Goal: Transaction & Acquisition: Purchase product/service

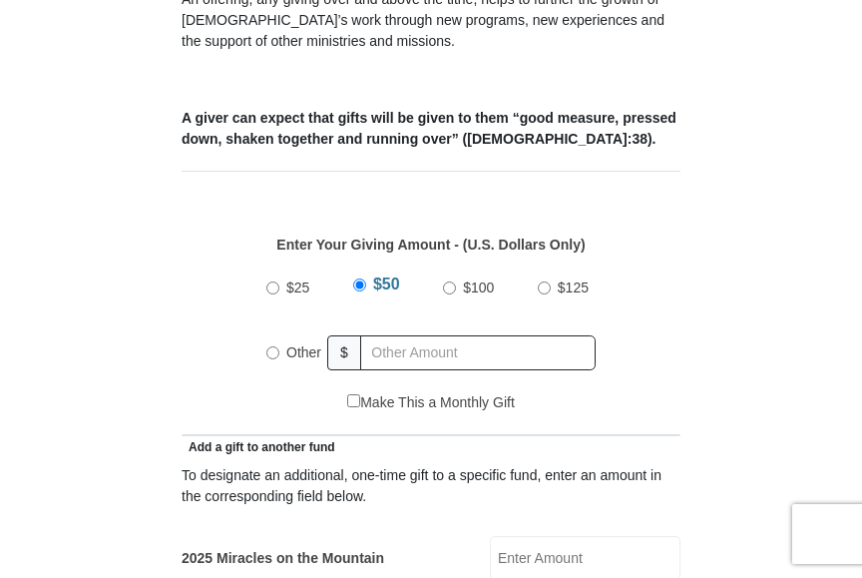
scroll to position [740, 0]
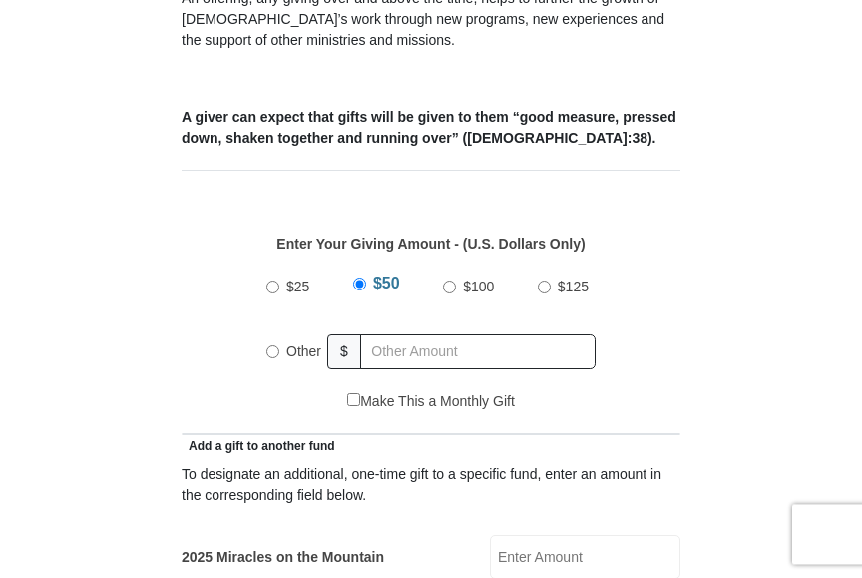
click at [269, 345] on input "Other" at bounding box center [272, 351] width 13 height 13
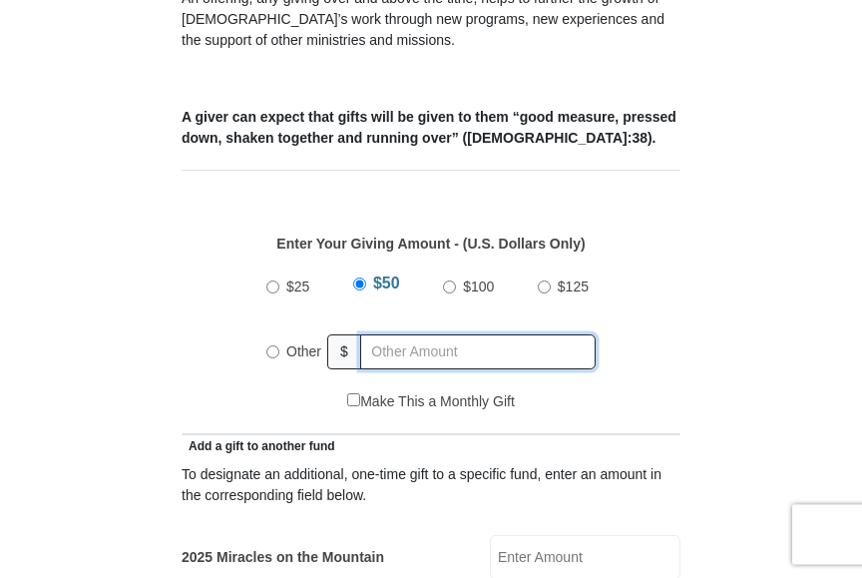
radio input "true"
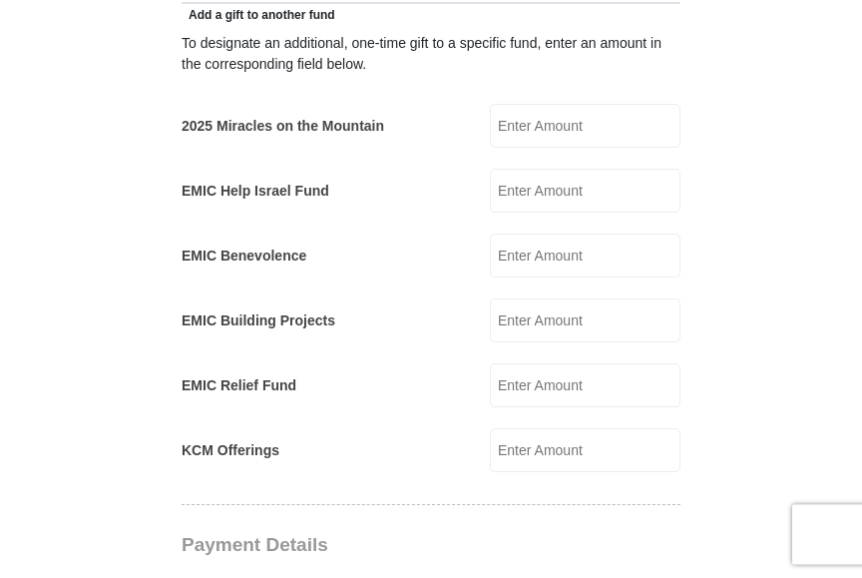
scroll to position [1196, 0]
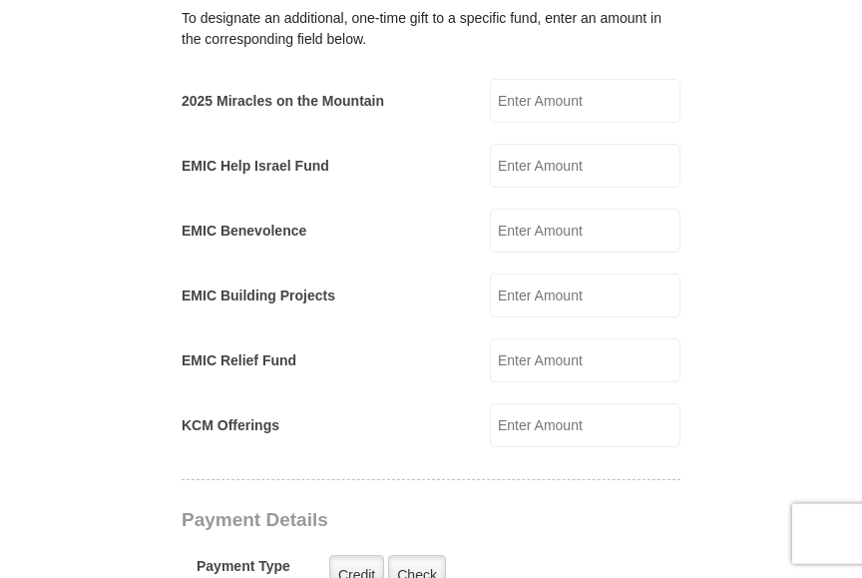
type input "225"
click at [579, 403] on input "KCM Offerings" at bounding box center [585, 425] width 191 height 44
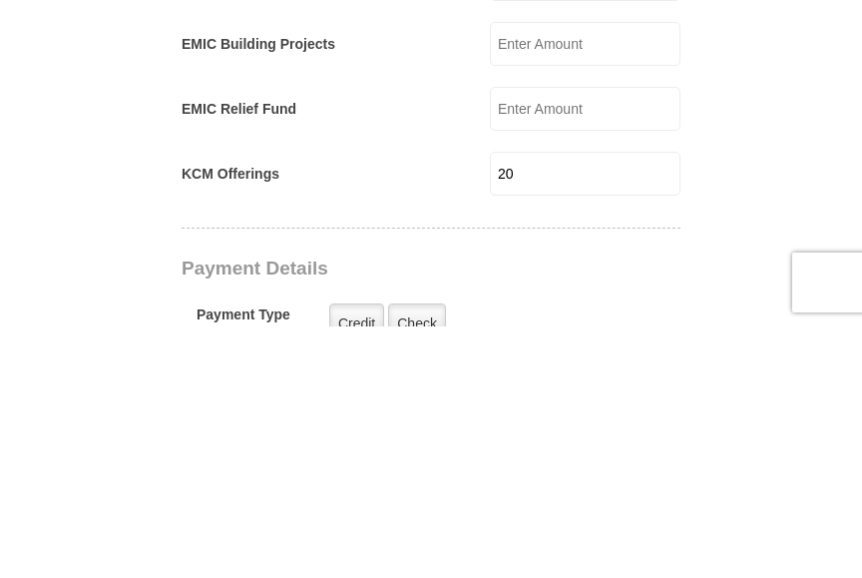
scroll to position [1448, 0]
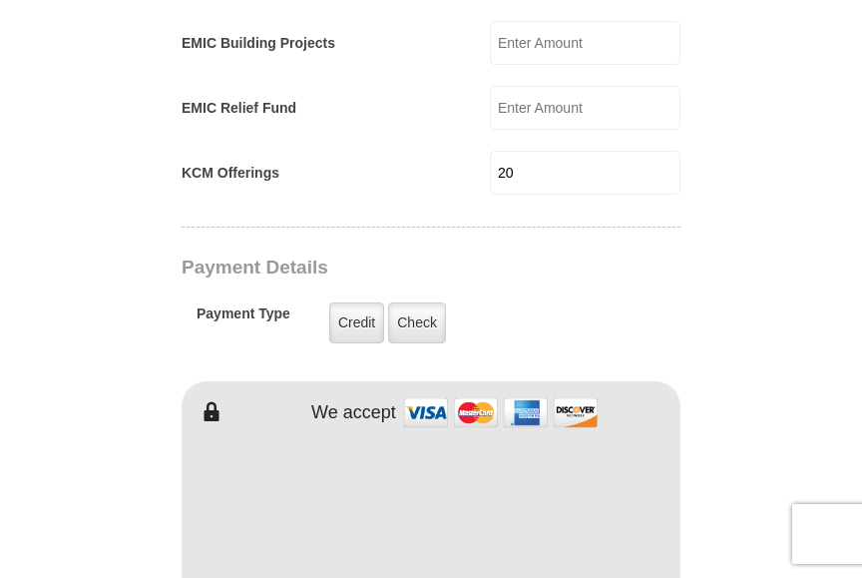
type input "20"
click at [355, 302] on label "Credit" at bounding box center [356, 322] width 55 height 41
click at [0, 0] on input "Credit" at bounding box center [0, 0] width 0 height 0
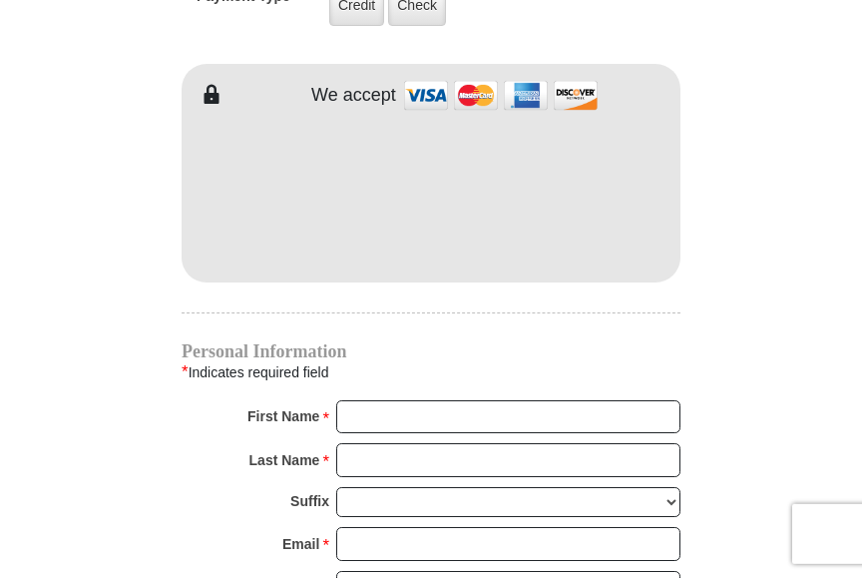
scroll to position [1767, 0]
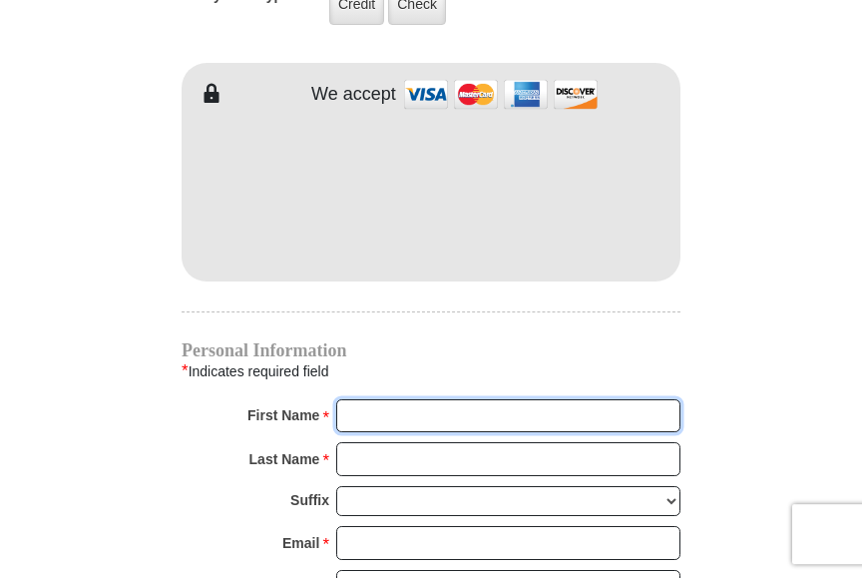
click at [385, 399] on input "First Name *" at bounding box center [508, 416] width 344 height 34
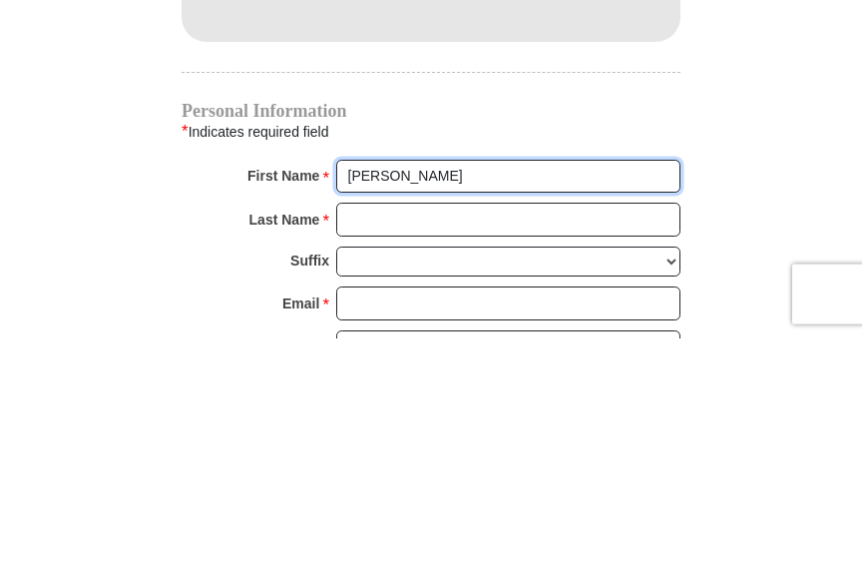
type input "[PERSON_NAME]"
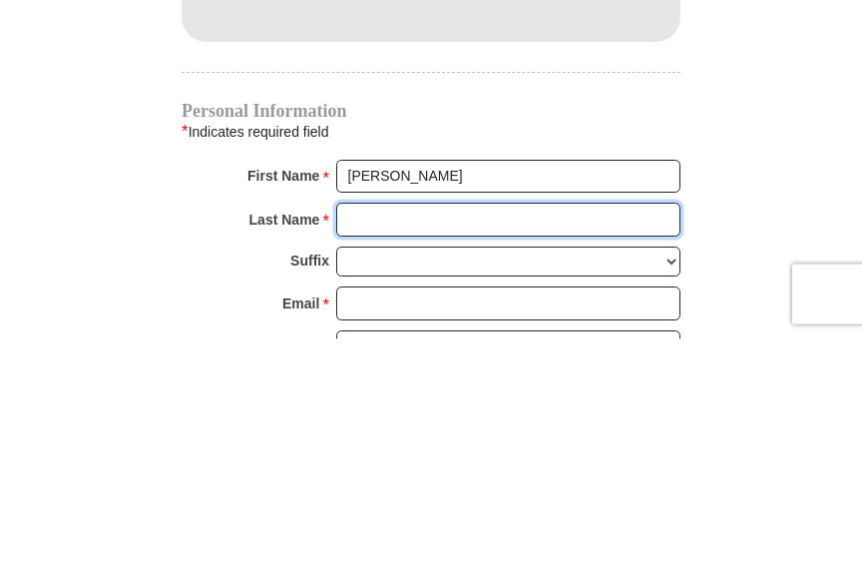
click at [365, 442] on input "Last Name *" at bounding box center [508, 459] width 344 height 34
type input "[PERSON_NAME]"
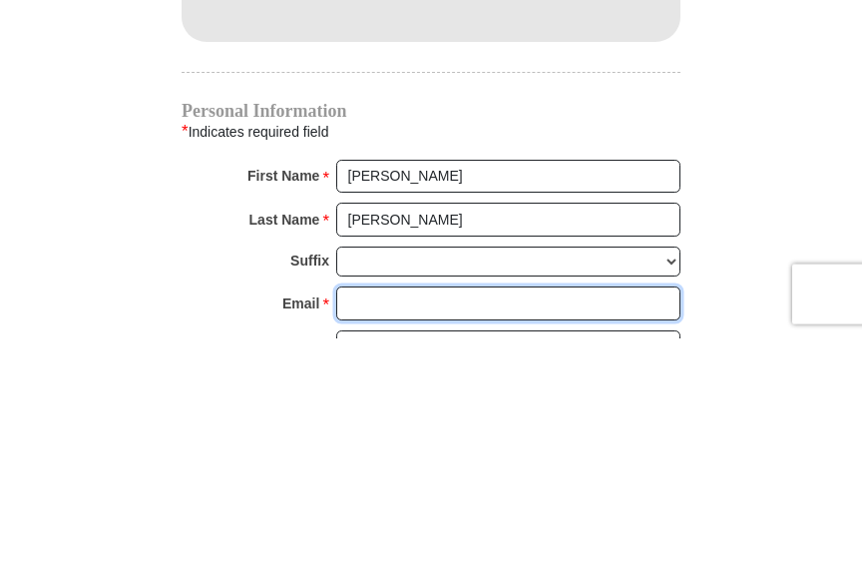
click at [375, 526] on input "Email *" at bounding box center [508, 543] width 344 height 34
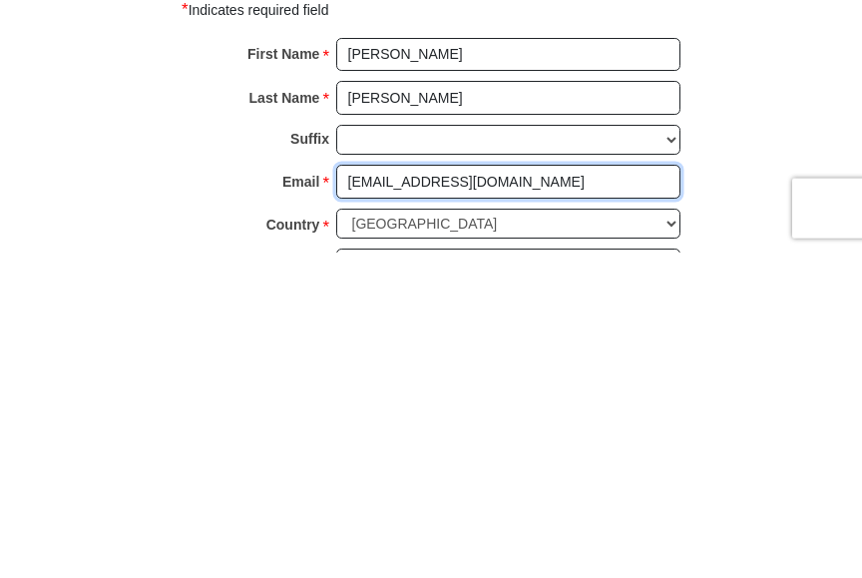
type input "[EMAIL_ADDRESS][DOMAIN_NAME]"
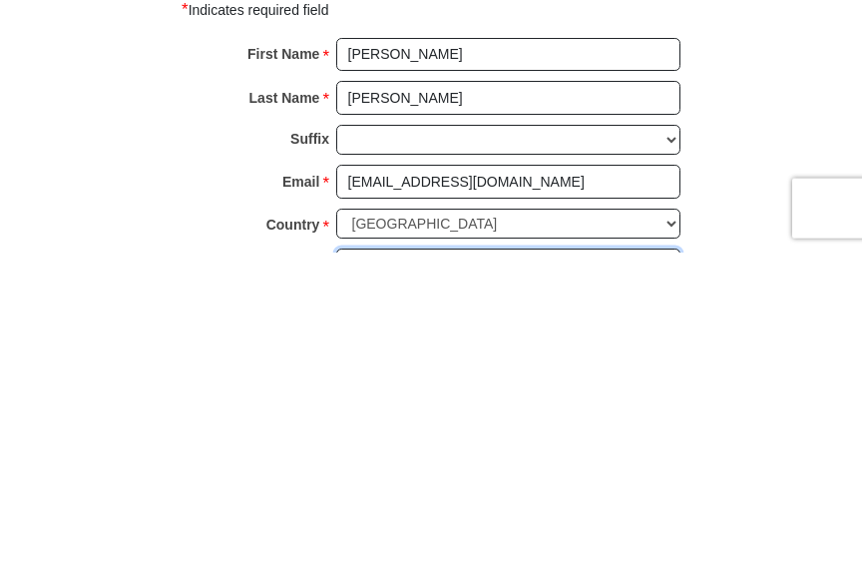
type input "1563 Cricket Club Circle"
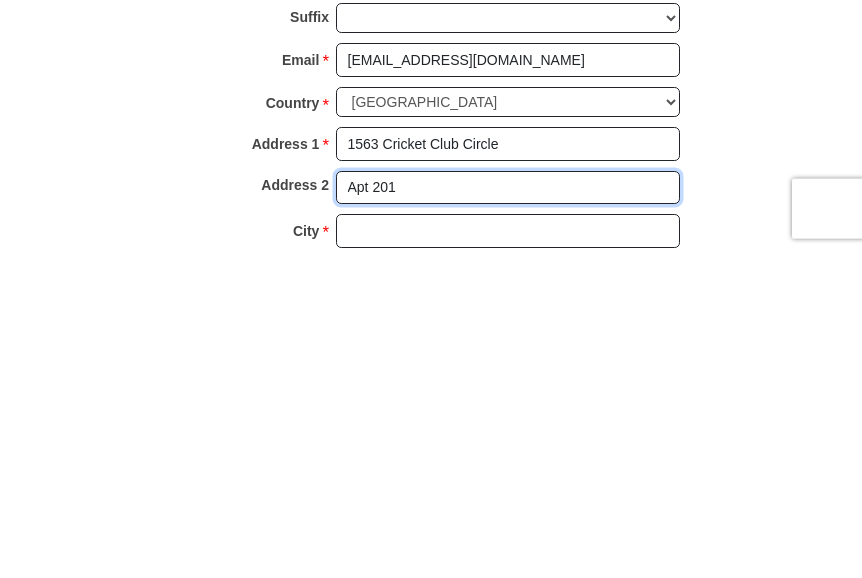
type input "Apt 201"
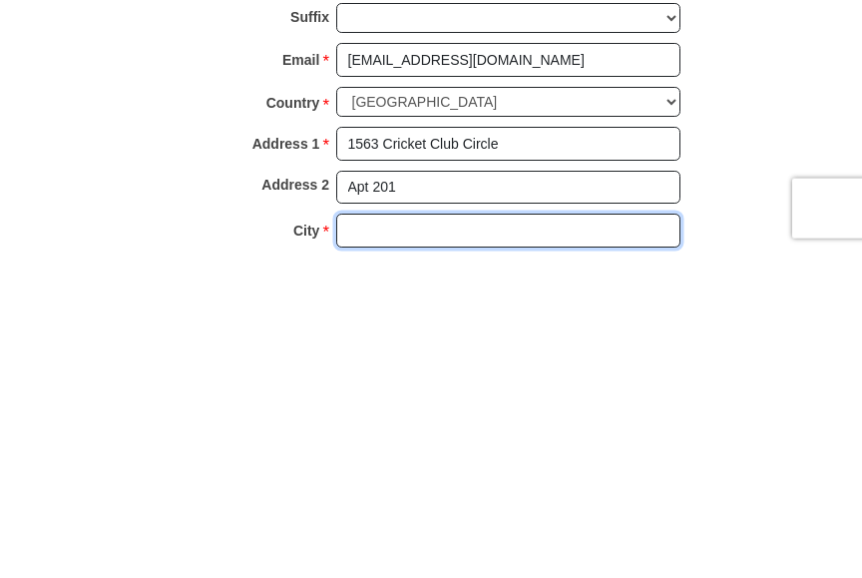
click at [424, 539] on input "City *" at bounding box center [508, 556] width 344 height 34
type input "Orlando"
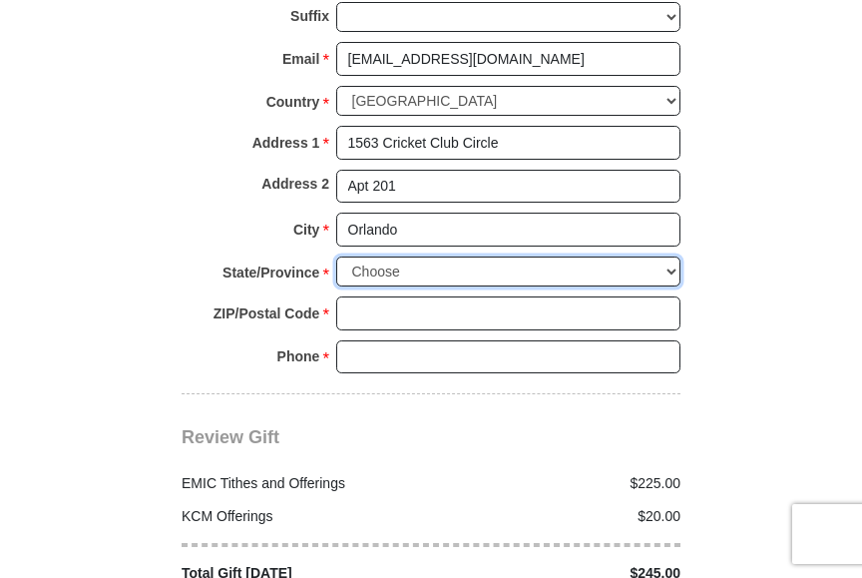
select select "FL"
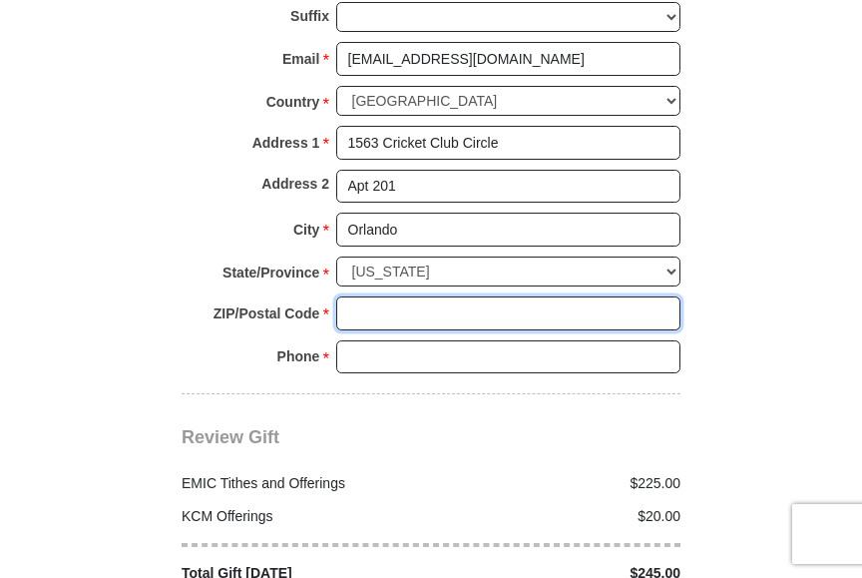
click at [399, 296] on input "ZIP/Postal Code *" at bounding box center [508, 313] width 344 height 34
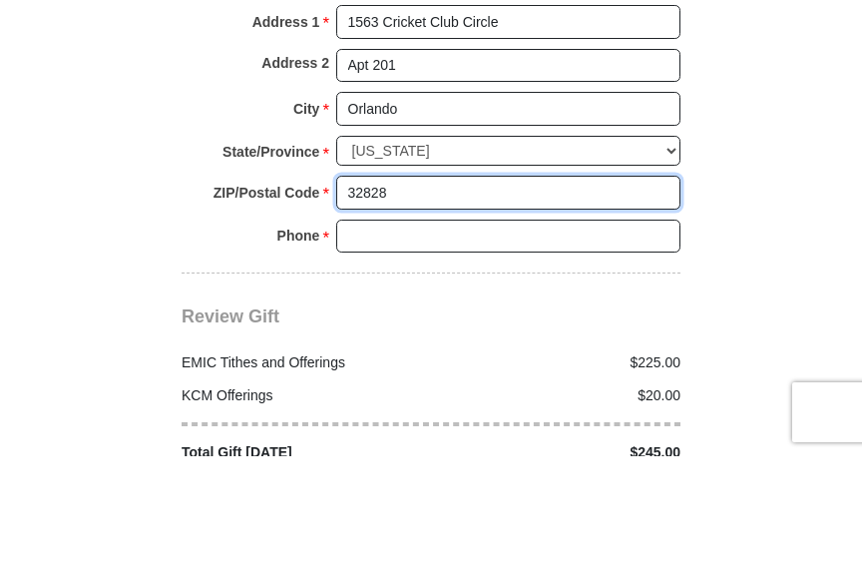
type input "32828"
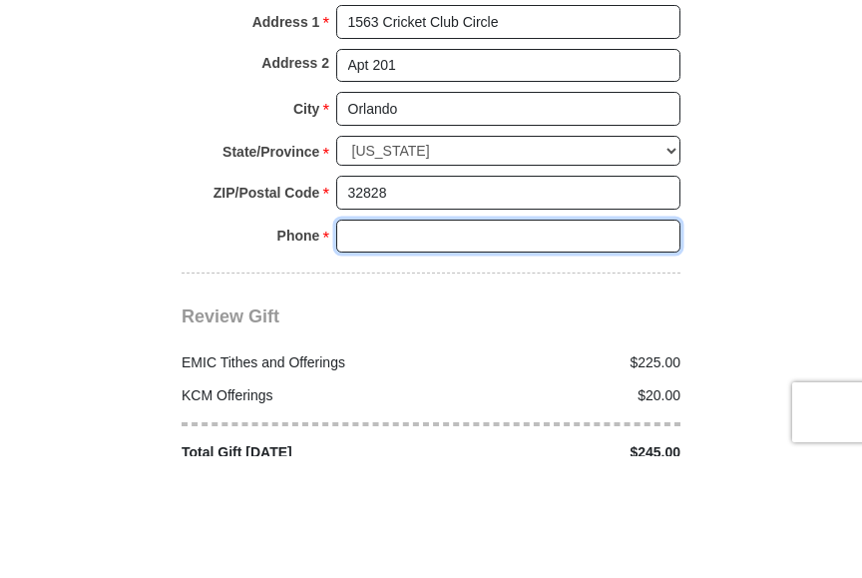
click at [383, 341] on input "Phone * *" at bounding box center [508, 358] width 344 height 34
type input "3"
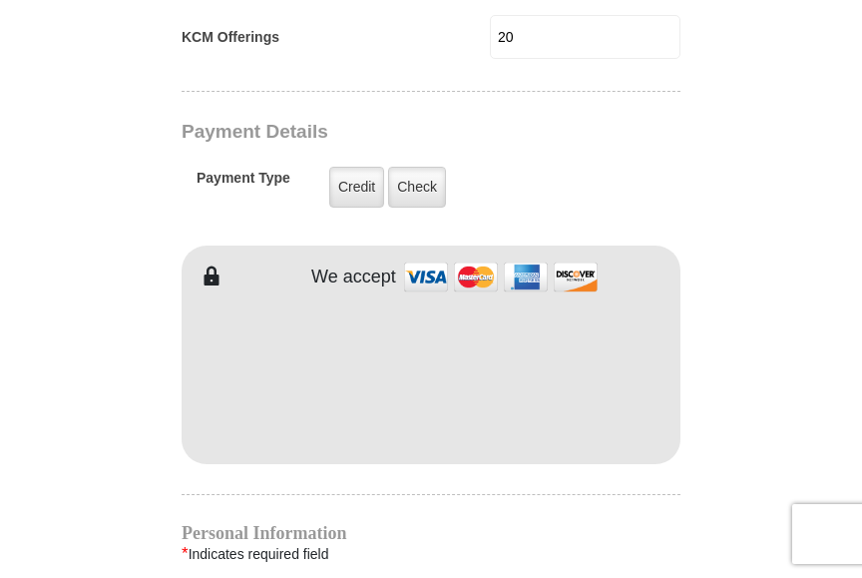
scroll to position [1586, 0]
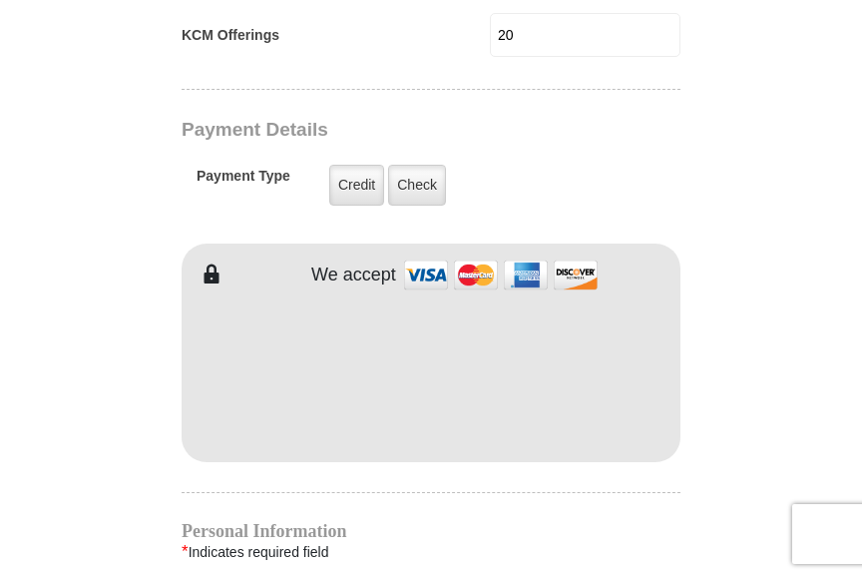
type input "3214265075"
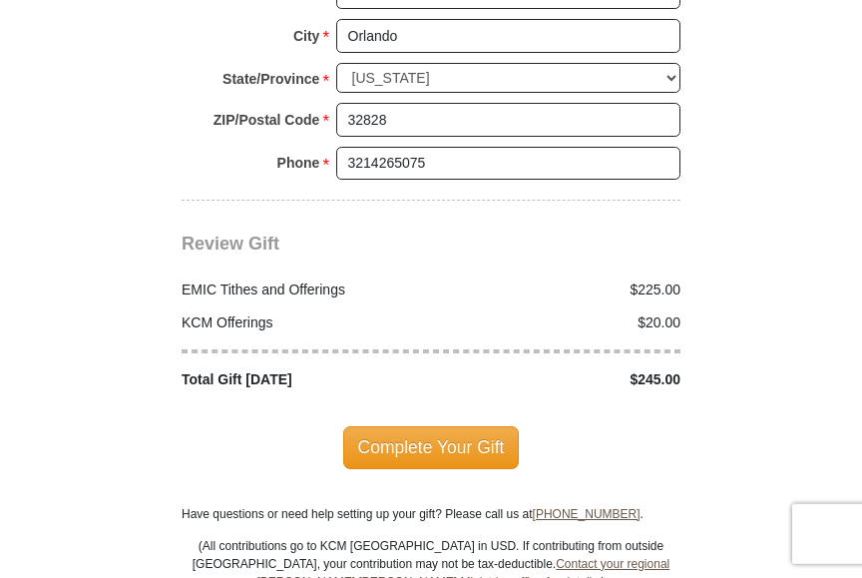
scroll to position [2445, 0]
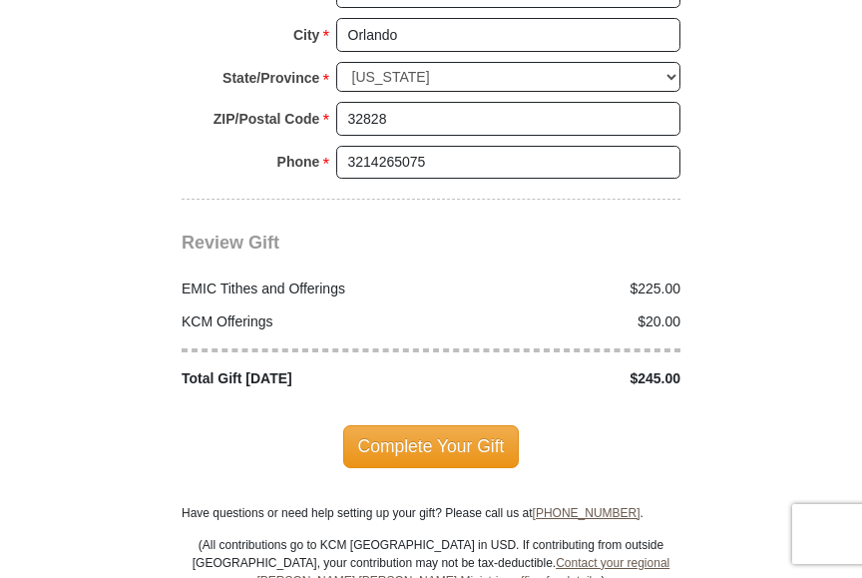
click at [443, 425] on span "Complete Your Gift" at bounding box center [431, 446] width 177 height 42
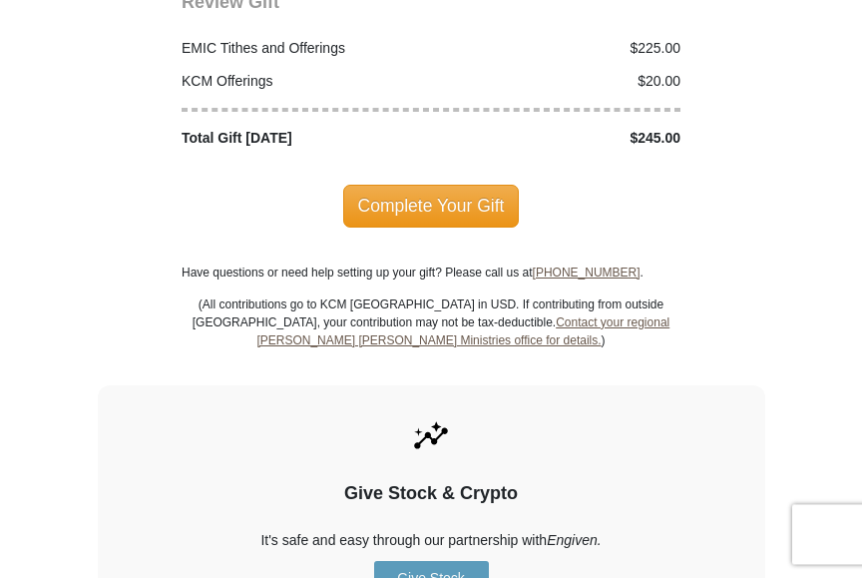
scroll to position [2787, 0]
click at [426, 185] on span "Complete Your Gift" at bounding box center [431, 206] width 177 height 42
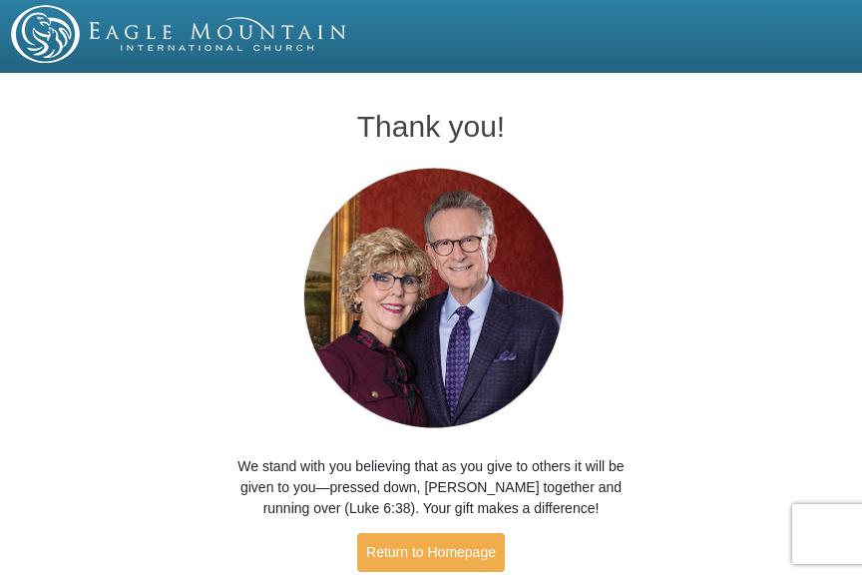
click at [441, 558] on link "Return to Homepage" at bounding box center [431, 552] width 148 height 39
